Goal: Information Seeking & Learning: Learn about a topic

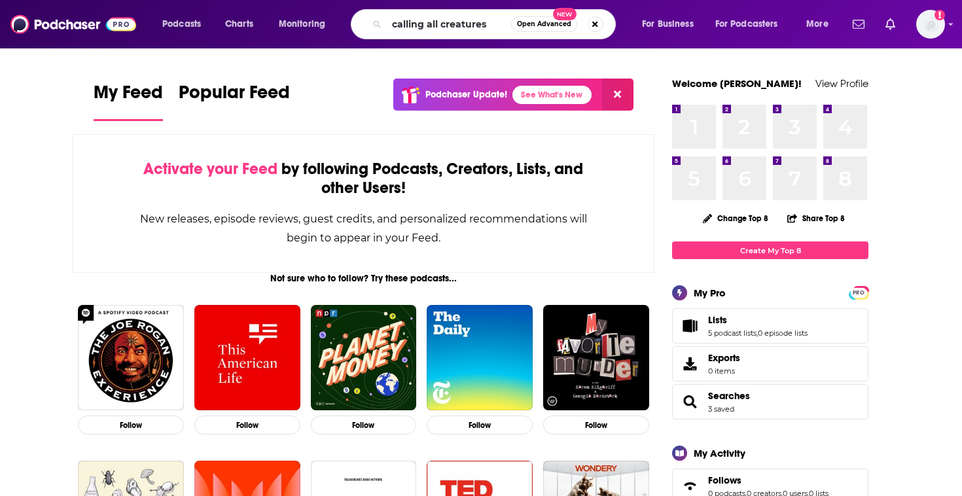
type input "calling all creatures"
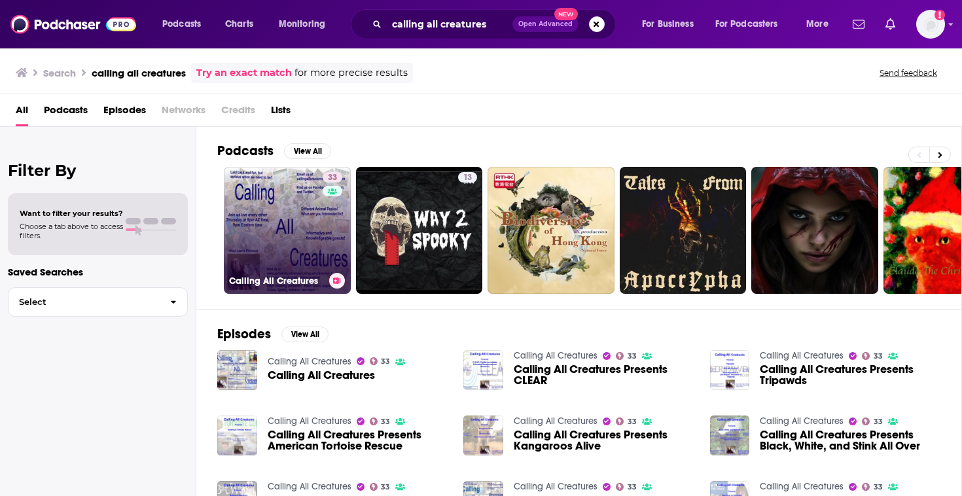
click at [276, 207] on link "33 Calling All Creatures" at bounding box center [287, 230] width 127 height 127
